Goal: Use online tool/utility: Utilize a website feature to perform a specific function

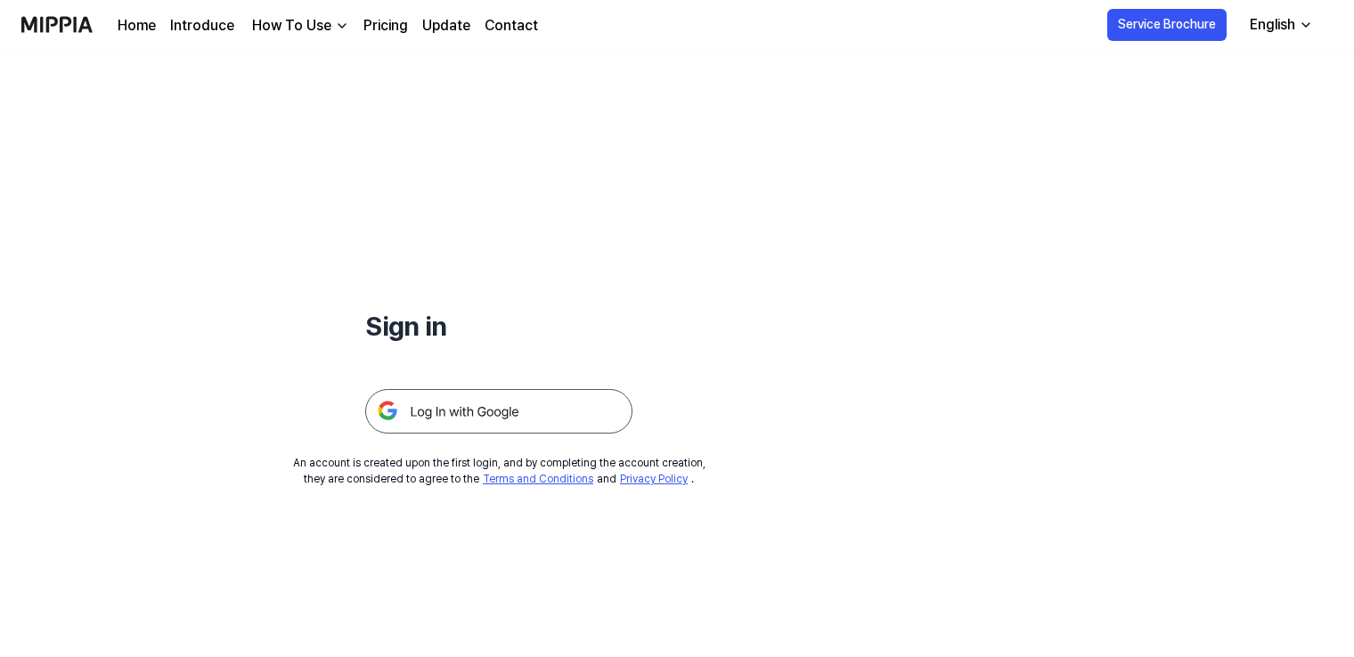
click at [506, 420] on img at bounding box center [498, 411] width 267 height 45
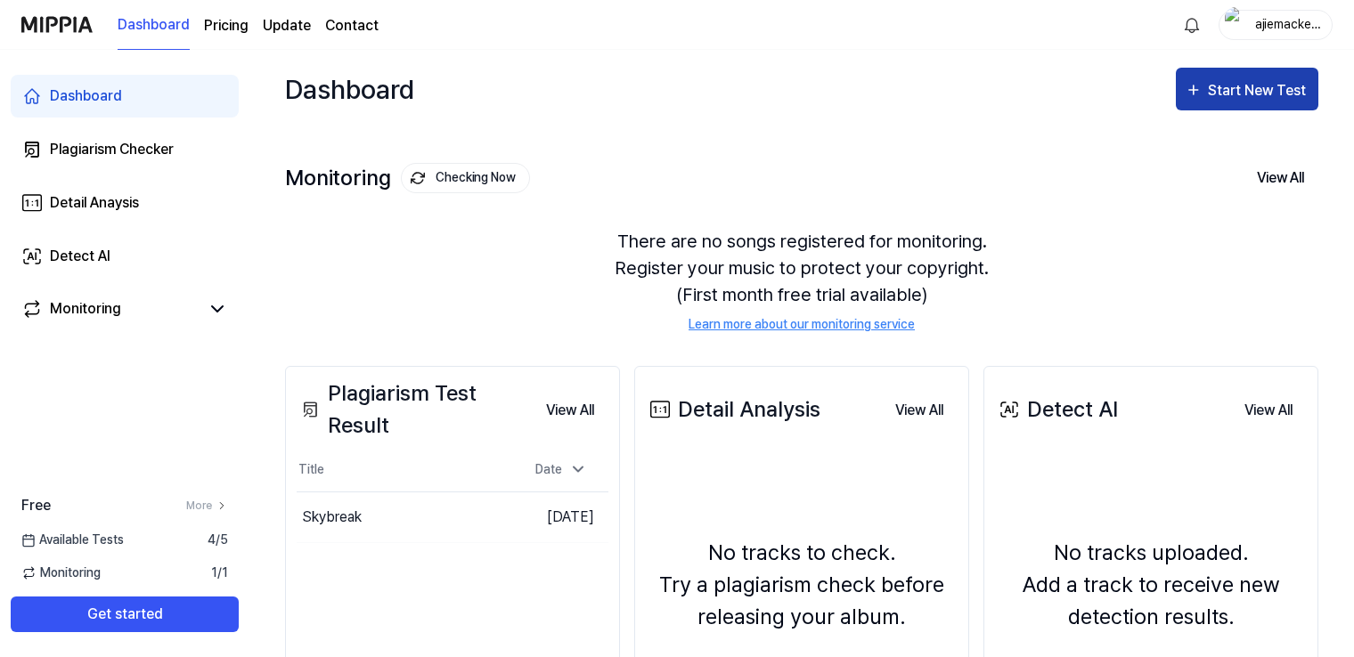
click at [1243, 94] on div "Start New Test" at bounding box center [1259, 90] width 102 height 23
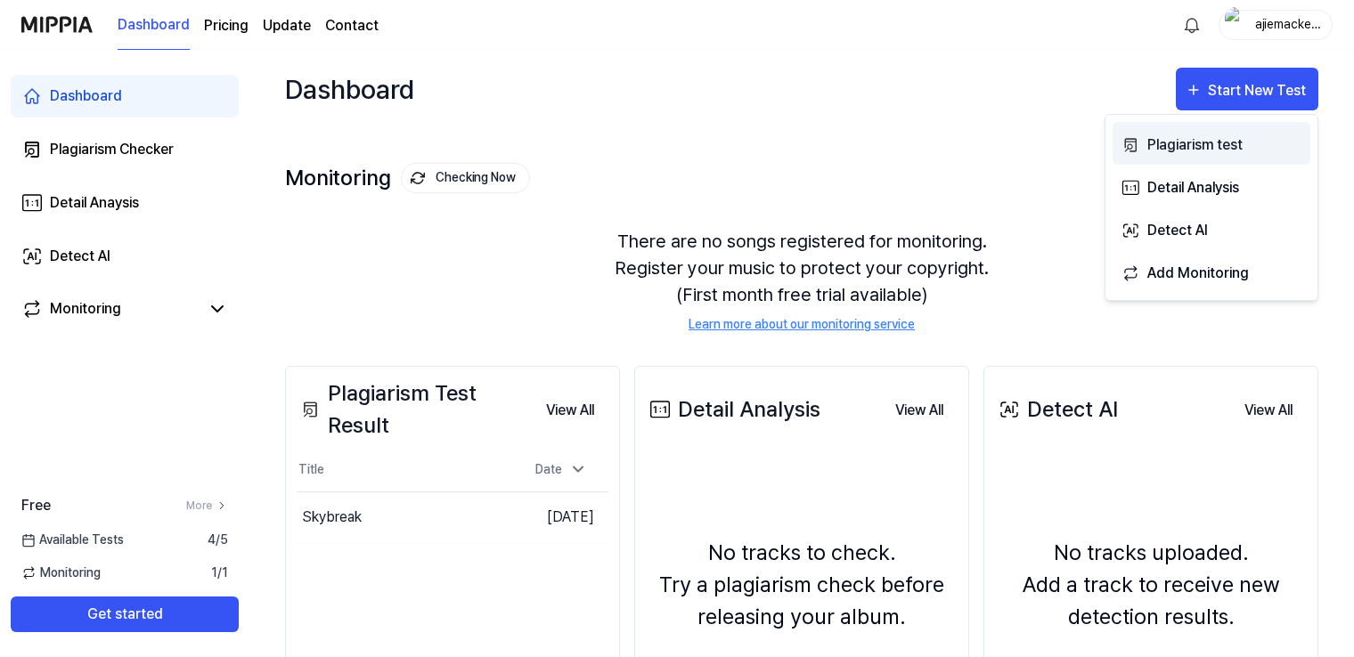
click at [1224, 142] on div "Plagiarism test" at bounding box center [1224, 145] width 155 height 23
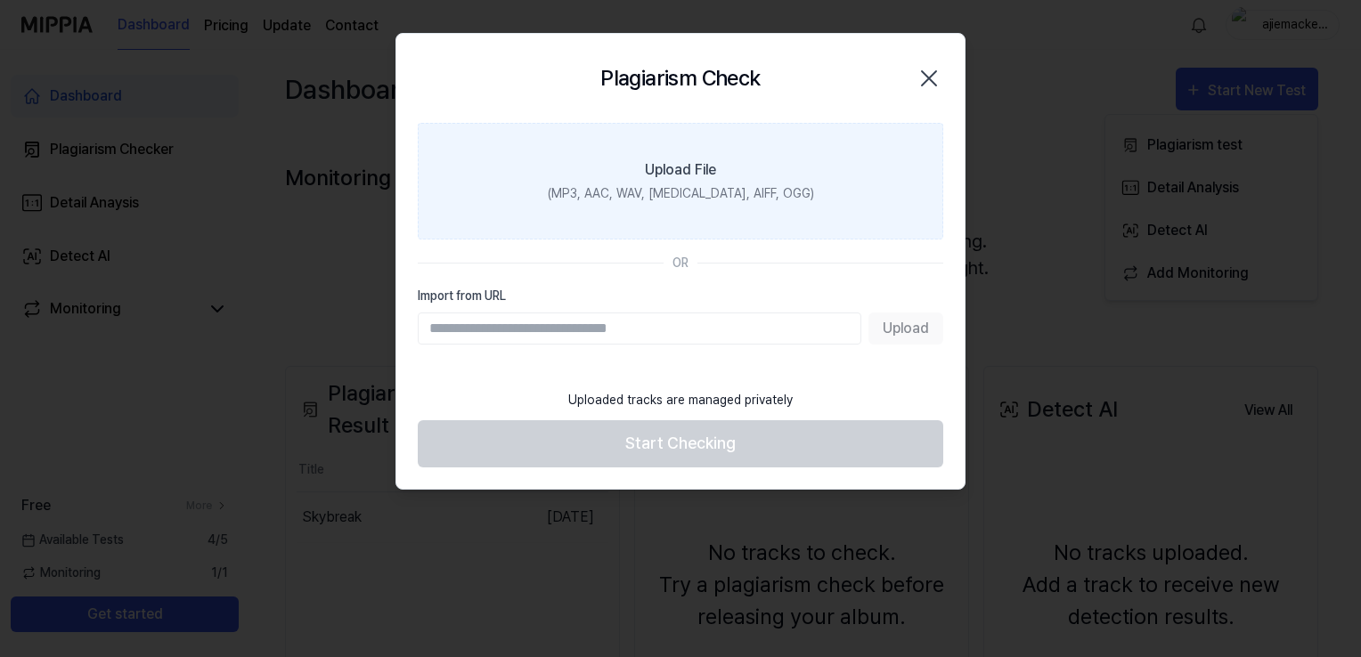
click at [638, 209] on label "Upload File (MP3, AAC, WAV, [MEDICAL_DATA], AIFF, OGG)" at bounding box center [680, 181] width 525 height 117
click at [0, 0] on input "Upload File (MP3, AAC, WAV, [MEDICAL_DATA], AIFF, OGG)" at bounding box center [0, 0] width 0 height 0
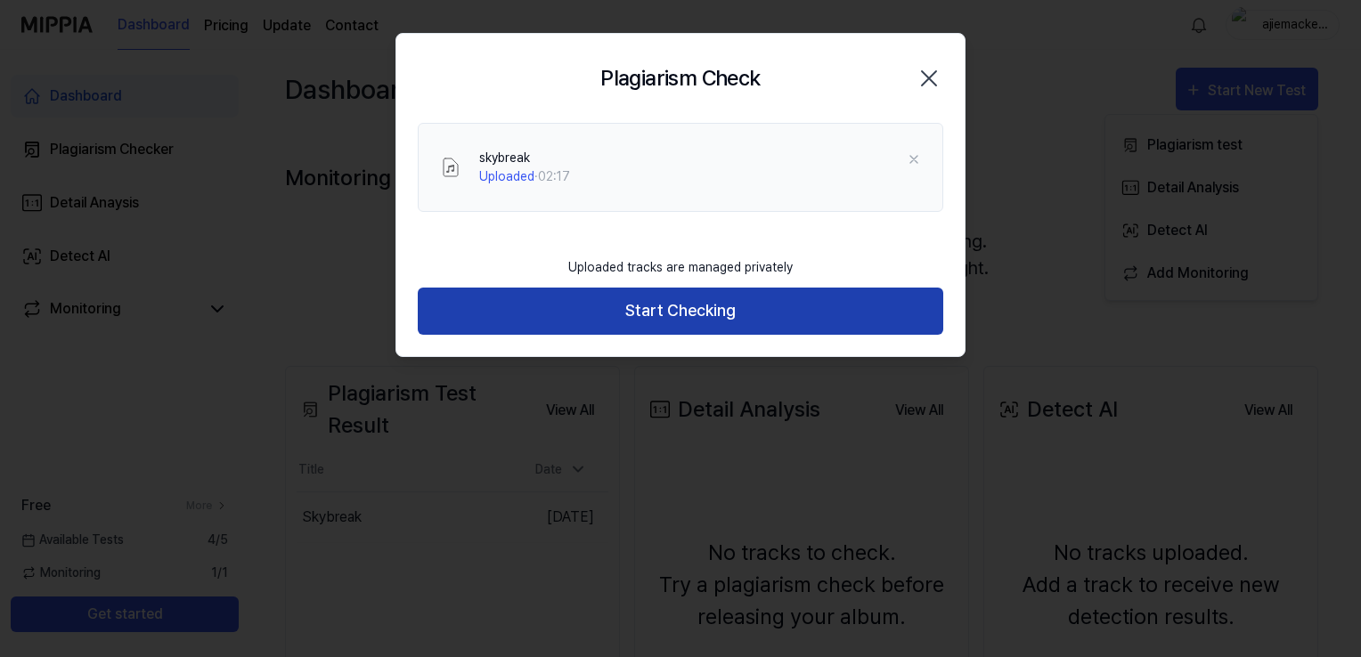
click at [701, 312] on button "Start Checking" at bounding box center [680, 311] width 525 height 47
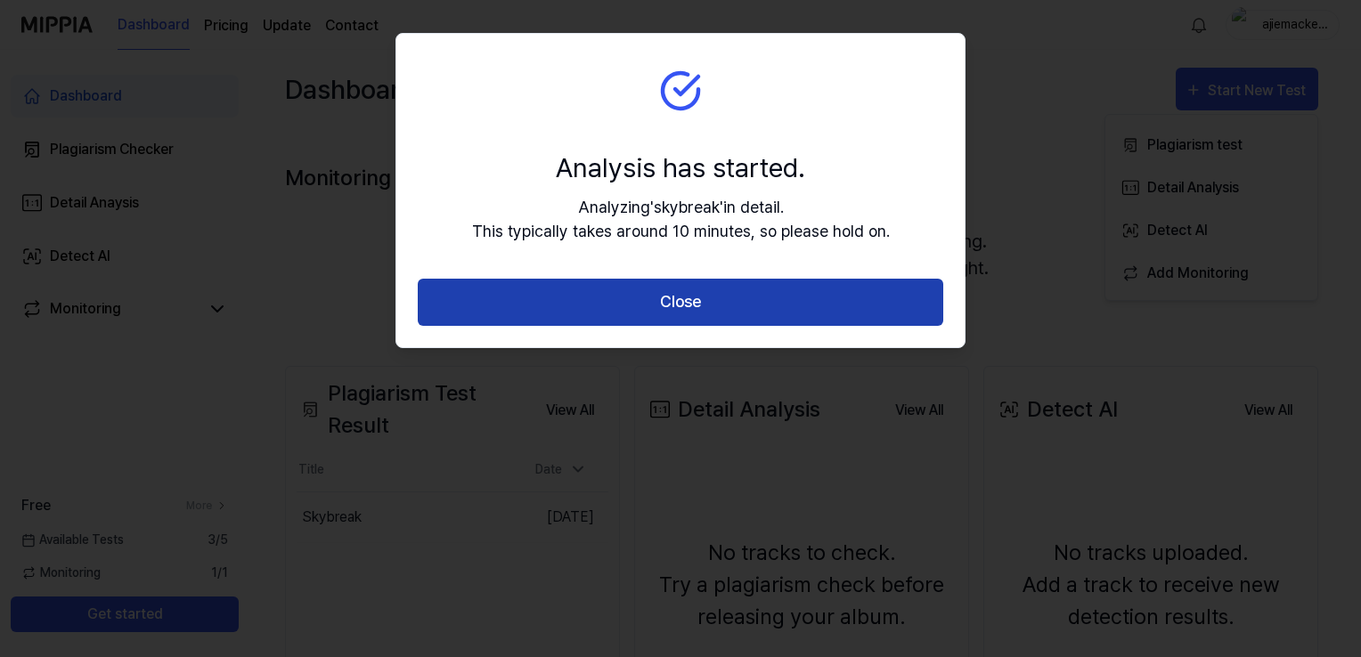
click at [701, 303] on button "Close" at bounding box center [680, 302] width 525 height 47
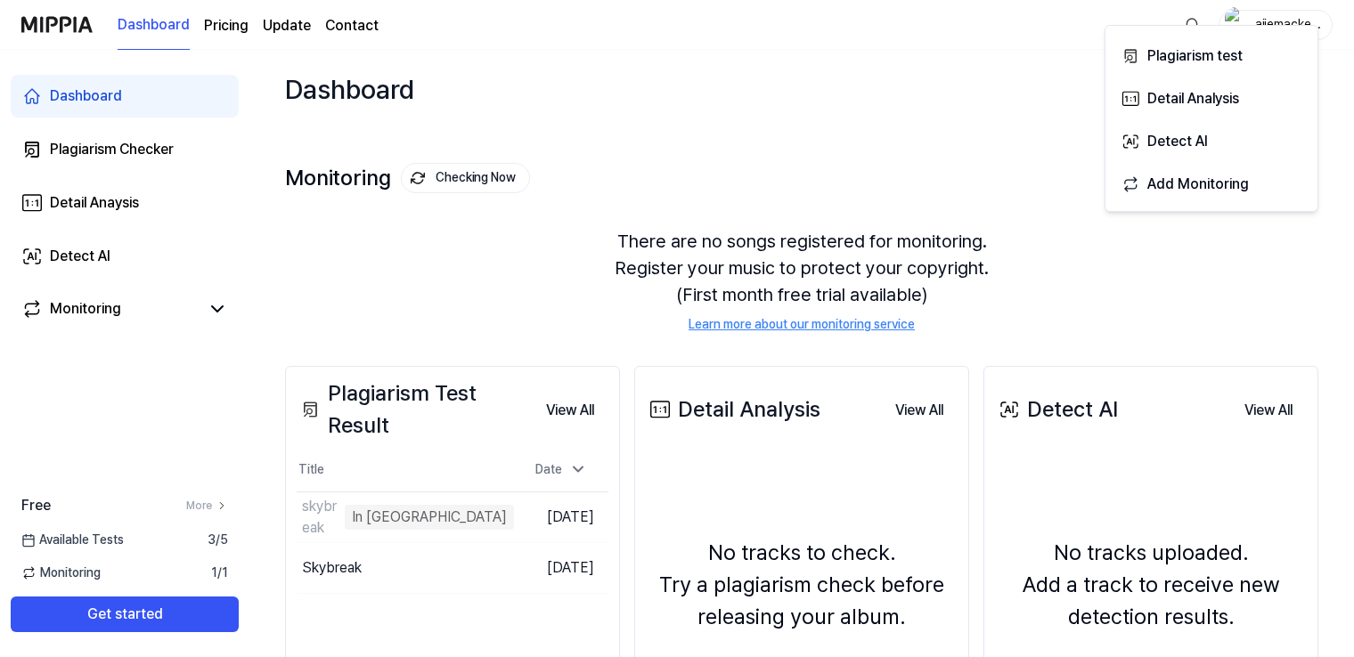
scroll to position [178, 0]
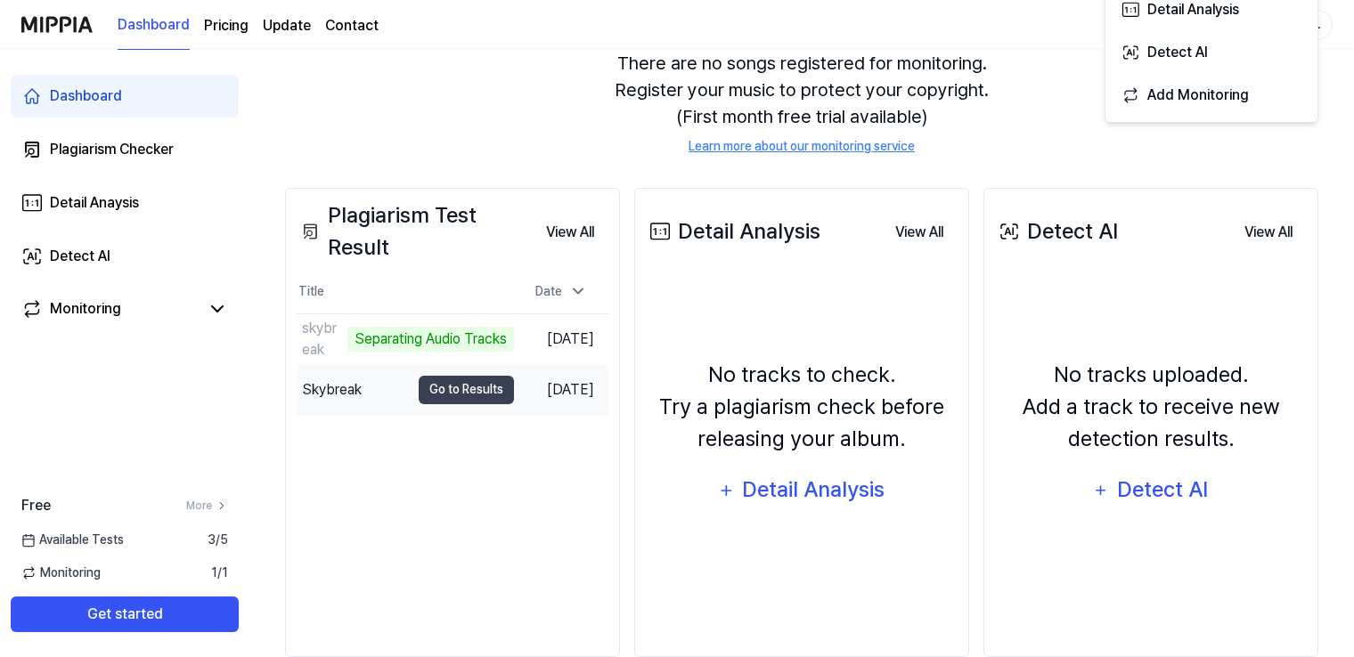
click at [353, 389] on div "Skybreak" at bounding box center [332, 389] width 60 height 21
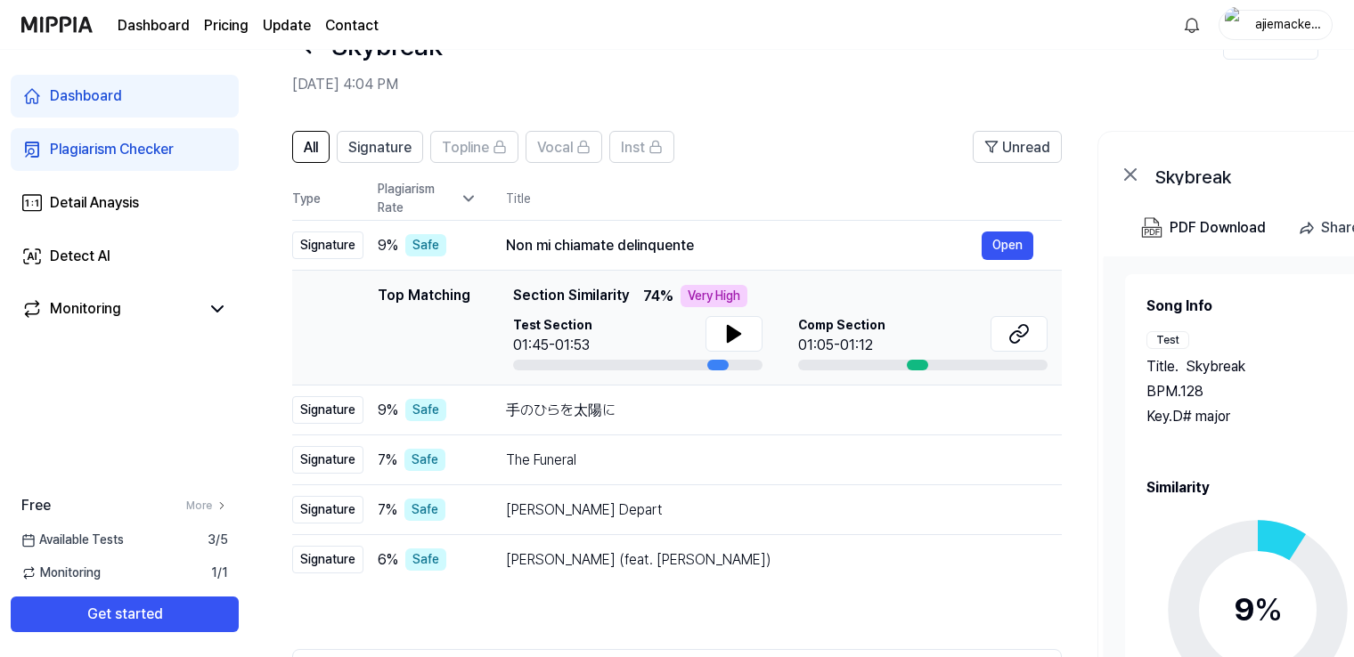
scroll to position [0, 0]
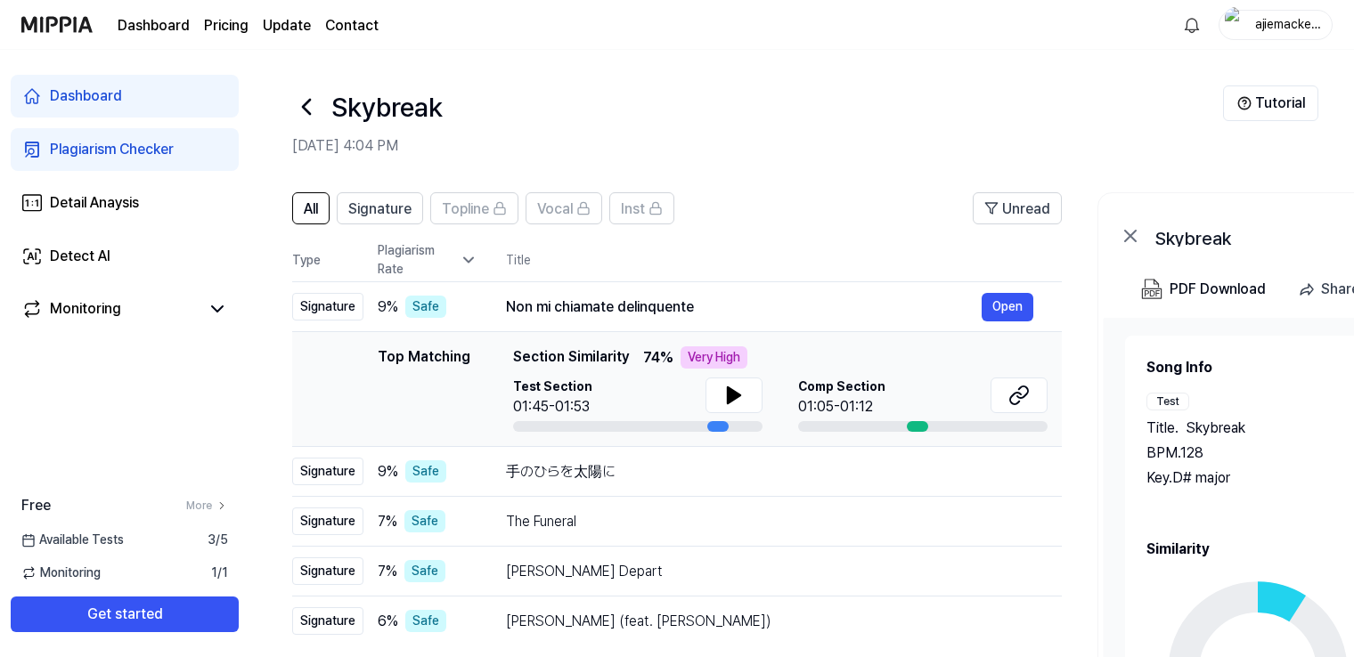
click at [304, 102] on icon at bounding box center [306, 107] width 28 height 28
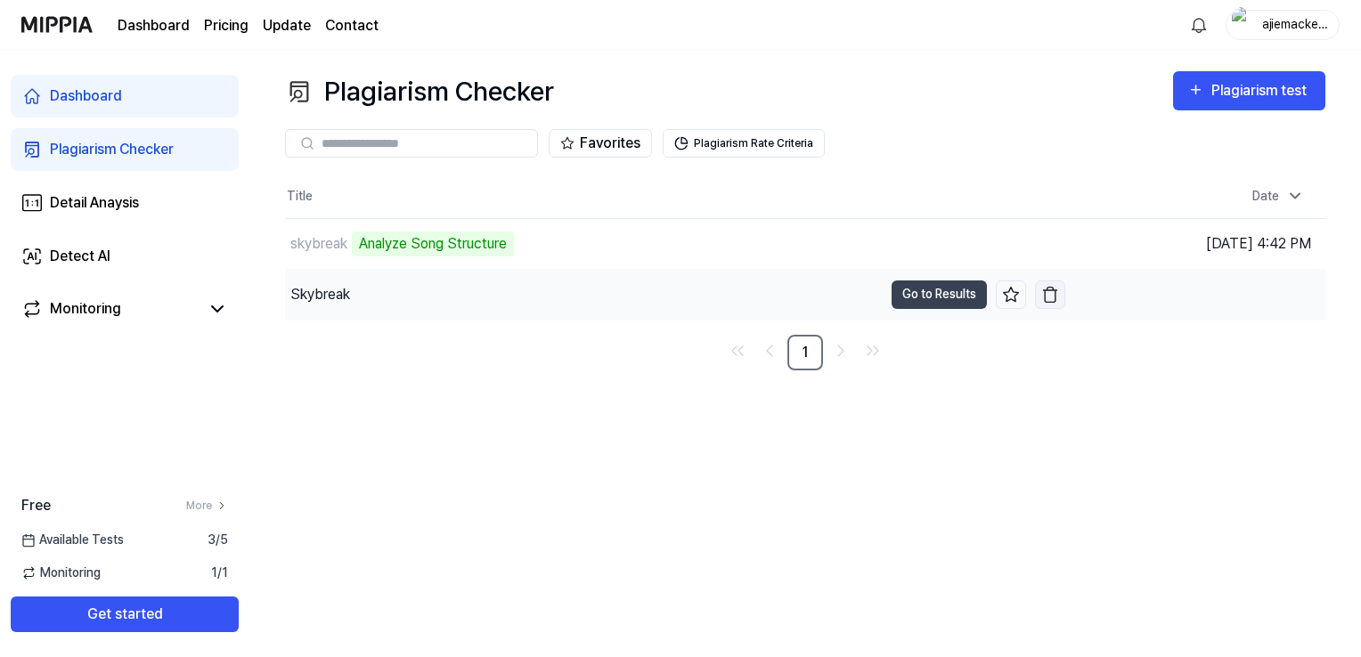
click at [1052, 290] on img "button" at bounding box center [1050, 295] width 18 height 18
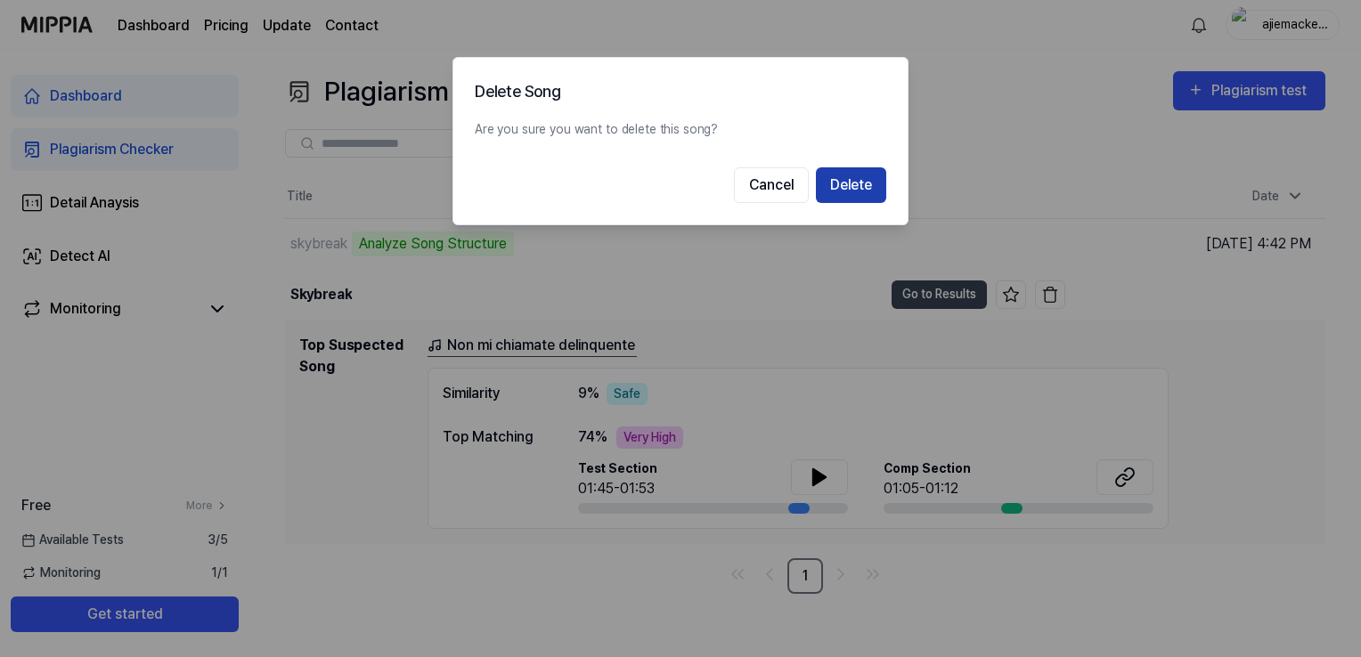
click at [837, 190] on button "Delete" at bounding box center [851, 185] width 70 height 36
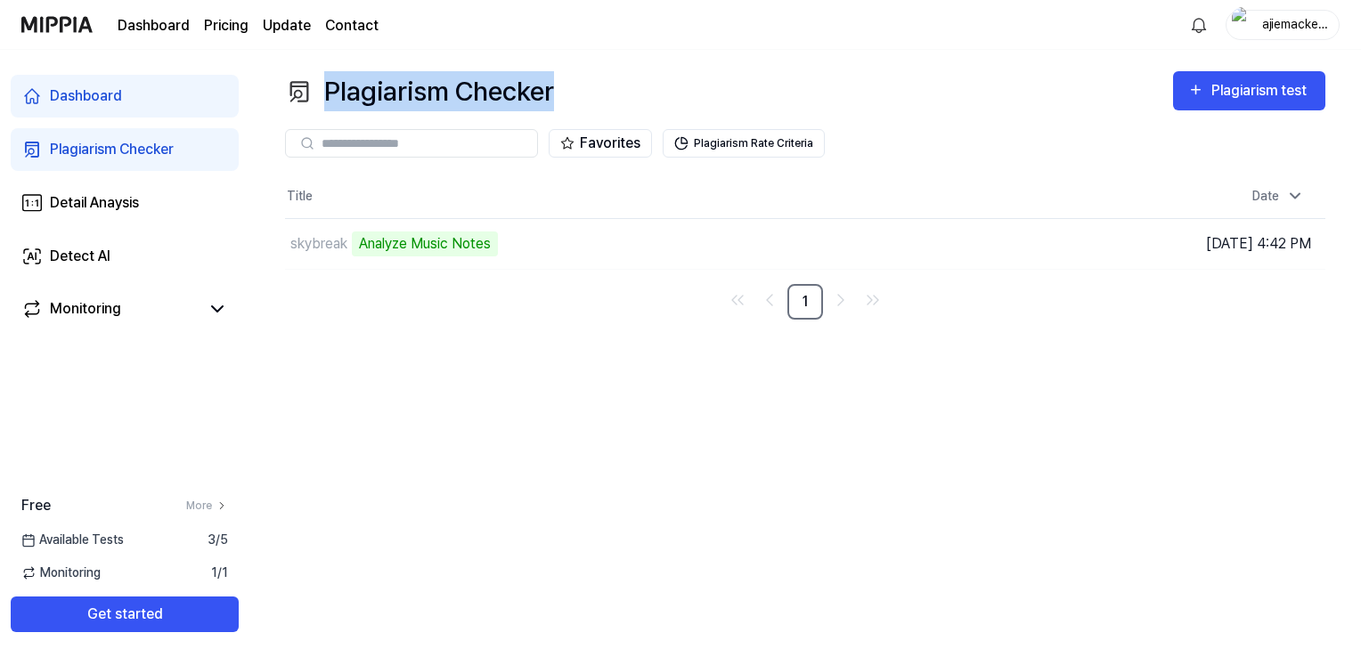
drag, startPoint x: 586, startPoint y: 83, endPoint x: 556, endPoint y: 94, distance: 32.1
click at [556, 94] on div "Plagiarism Checker Plagiarism test" at bounding box center [805, 91] width 1040 height 40
copy div "Plagiarism Checker"
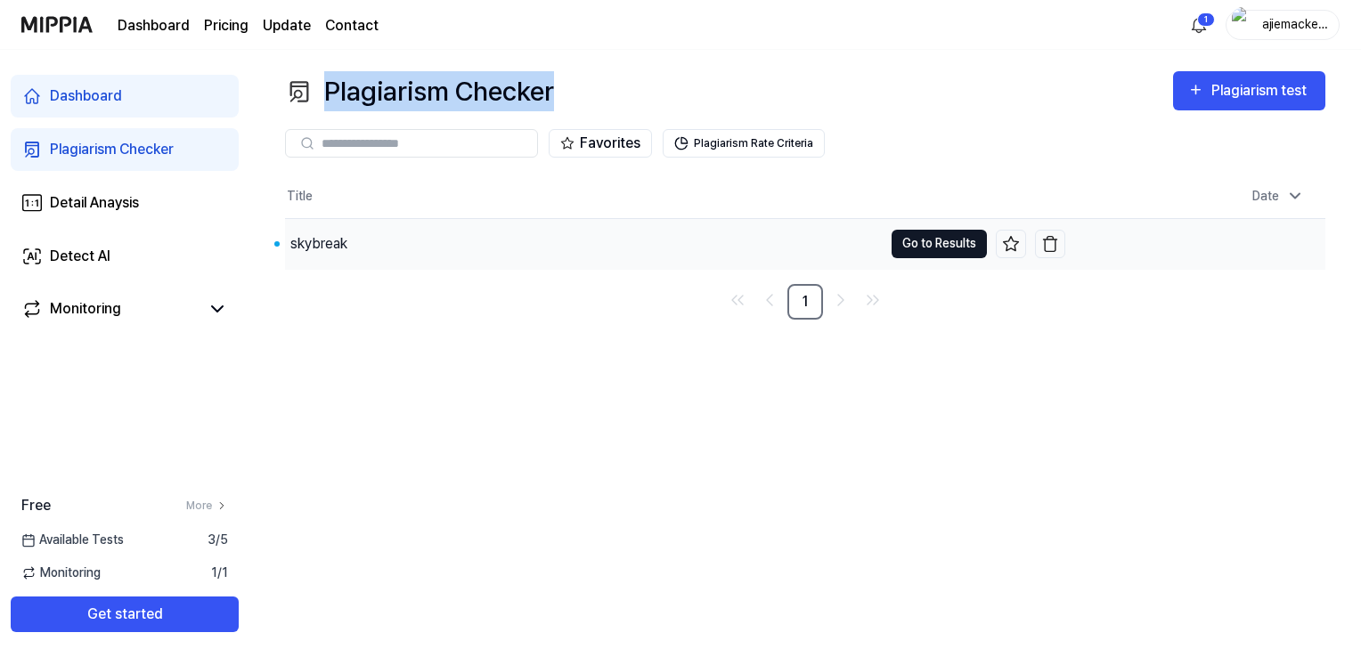
click at [923, 237] on button "Go to Results" at bounding box center [938, 244] width 95 height 28
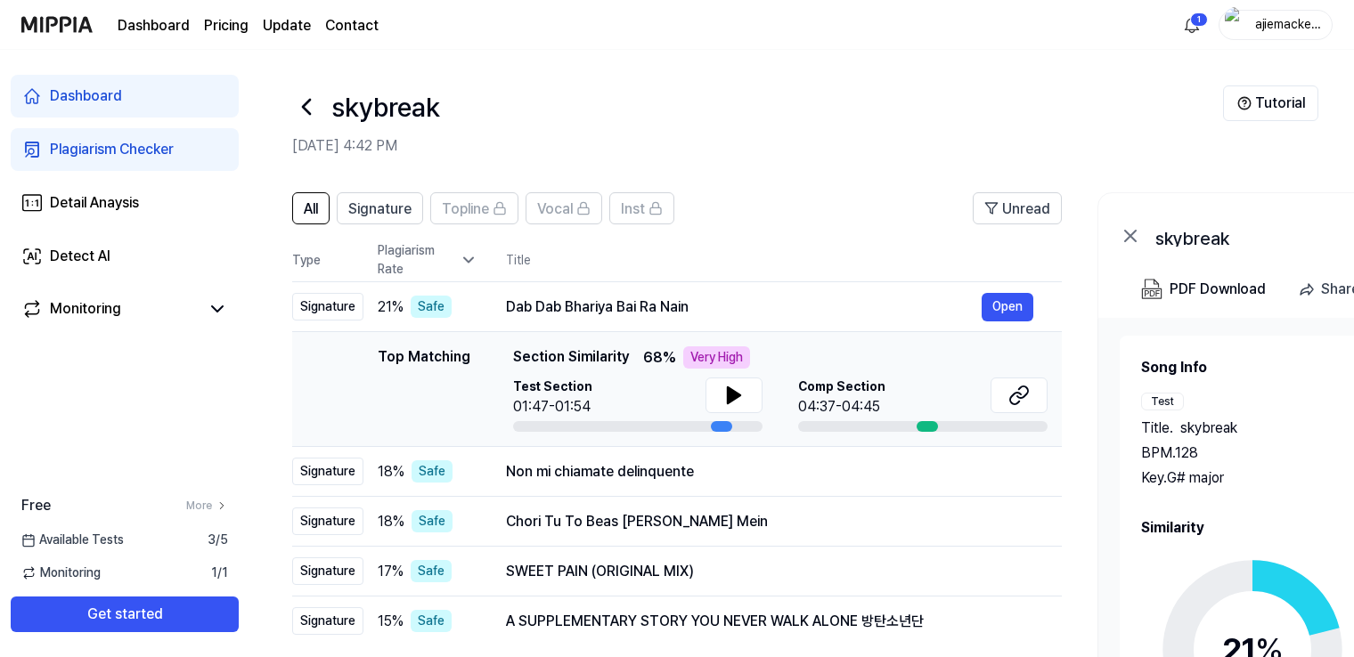
scroll to position [89, 0]
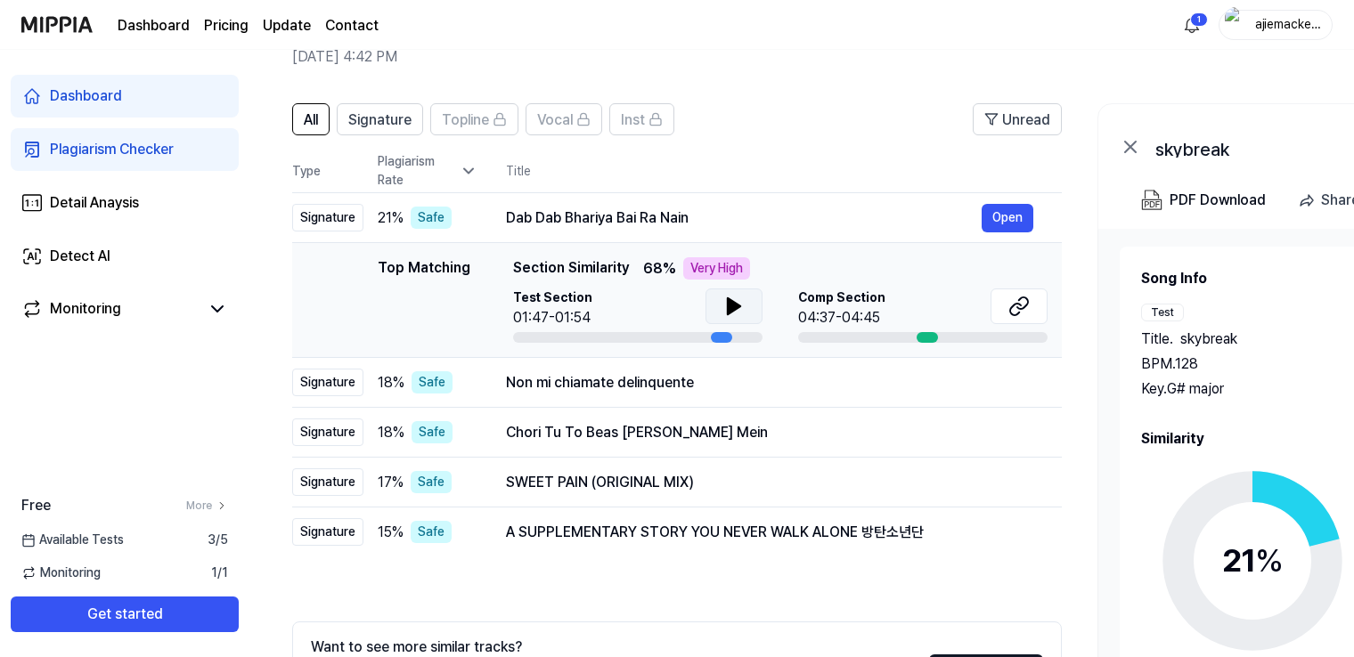
click at [731, 301] on icon at bounding box center [734, 306] width 12 height 16
click at [1018, 310] on icon at bounding box center [1018, 306] width 21 height 21
click at [742, 313] on icon at bounding box center [733, 306] width 21 height 21
click at [706, 339] on div at bounding box center [637, 337] width 249 height 11
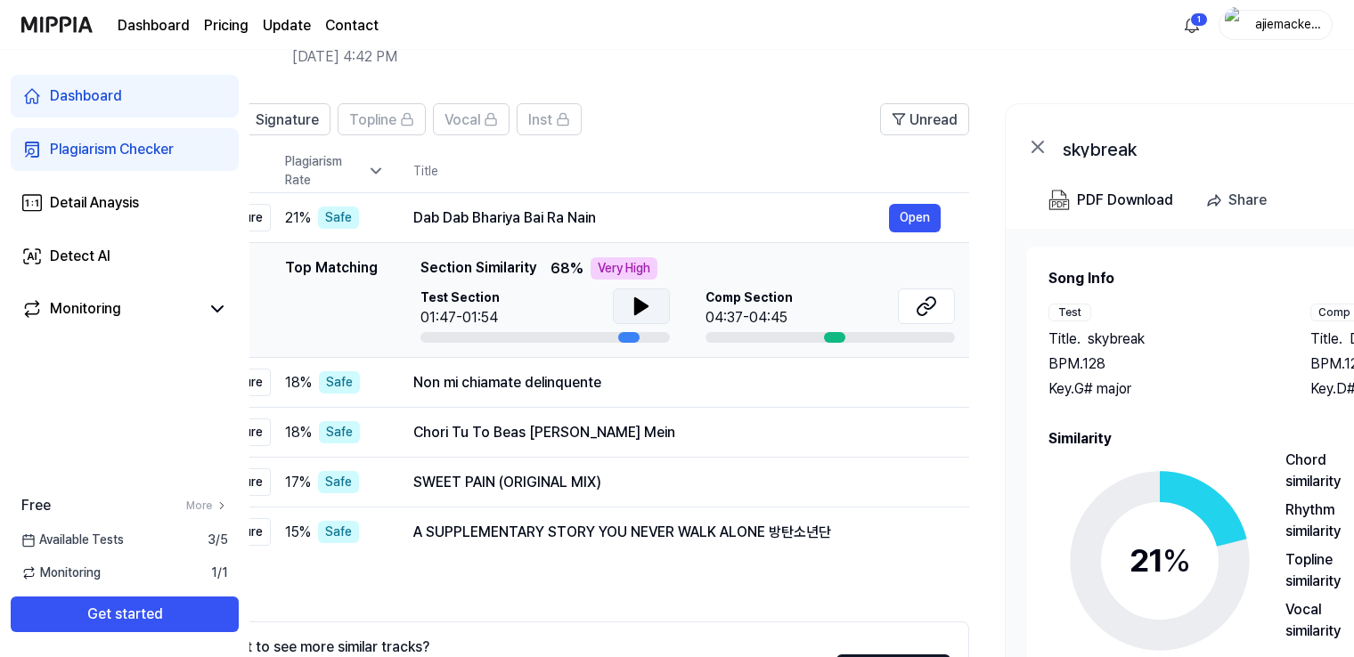
scroll to position [0, 82]
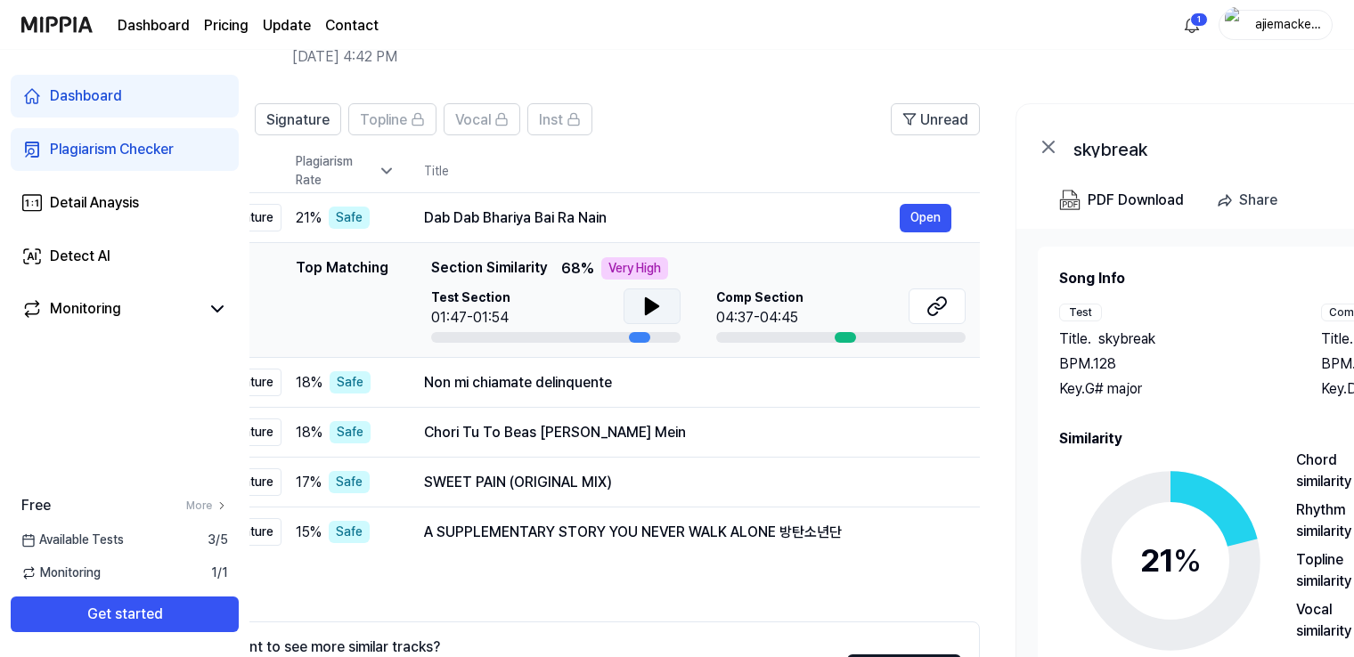
drag, startPoint x: 717, startPoint y: 337, endPoint x: 634, endPoint y: 351, distance: 84.0
click at [634, 351] on td "Top Matching Top Matching Section Similarity 68 % Very High Test Section 01:47-…" at bounding box center [594, 300] width 769 height 115
click at [651, 305] on icon at bounding box center [652, 306] width 12 height 16
click at [654, 305] on icon at bounding box center [656, 306] width 4 height 14
click at [617, 373] on div "Non mi chiamate delinquente" at bounding box center [662, 382] width 476 height 21
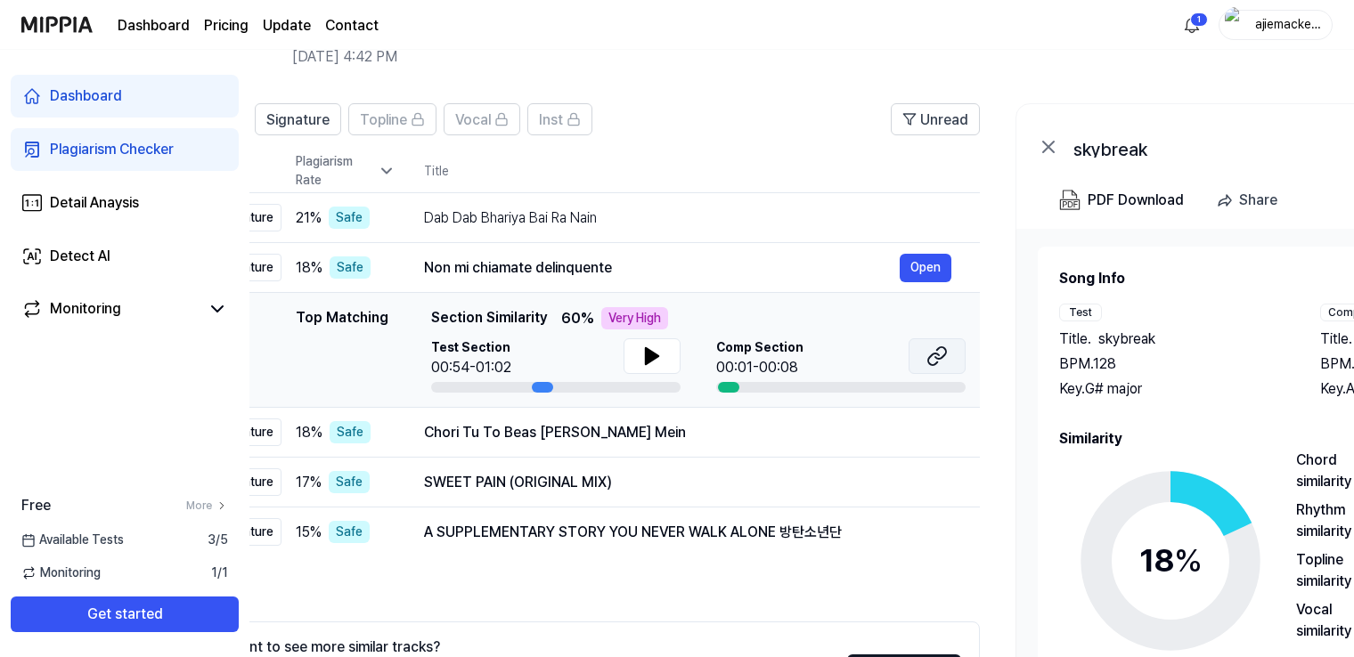
click at [933, 362] on icon at bounding box center [936, 356] width 21 height 21
click at [647, 352] on icon at bounding box center [652, 356] width 12 height 16
click at [647, 352] on icon at bounding box center [649, 356] width 4 height 14
click at [638, 372] on button at bounding box center [651, 356] width 57 height 36
